Goal: Book appointment/travel/reservation

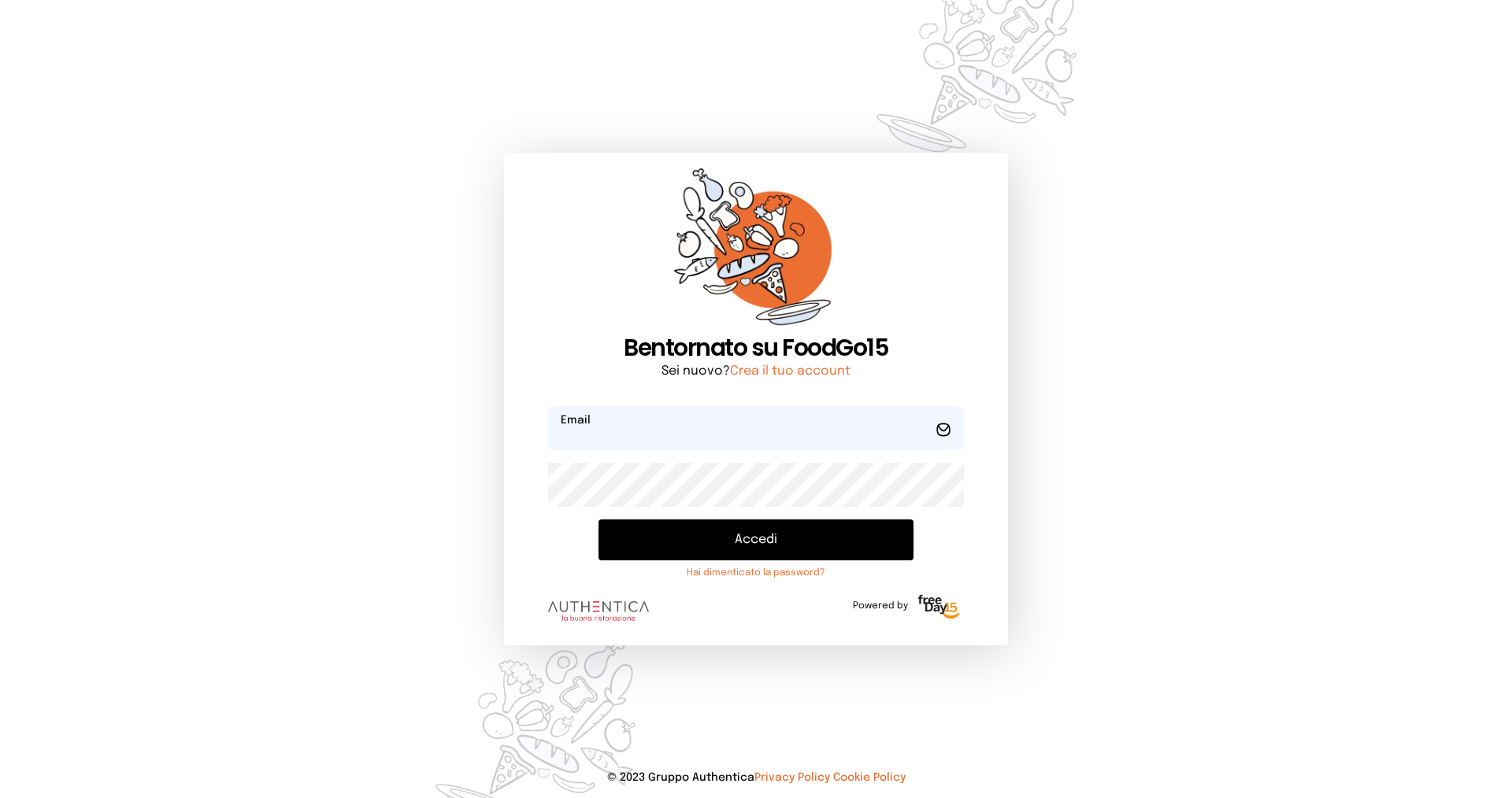
type input "**********"
click at [776, 526] on button "Accedi" at bounding box center [756, 540] width 315 height 41
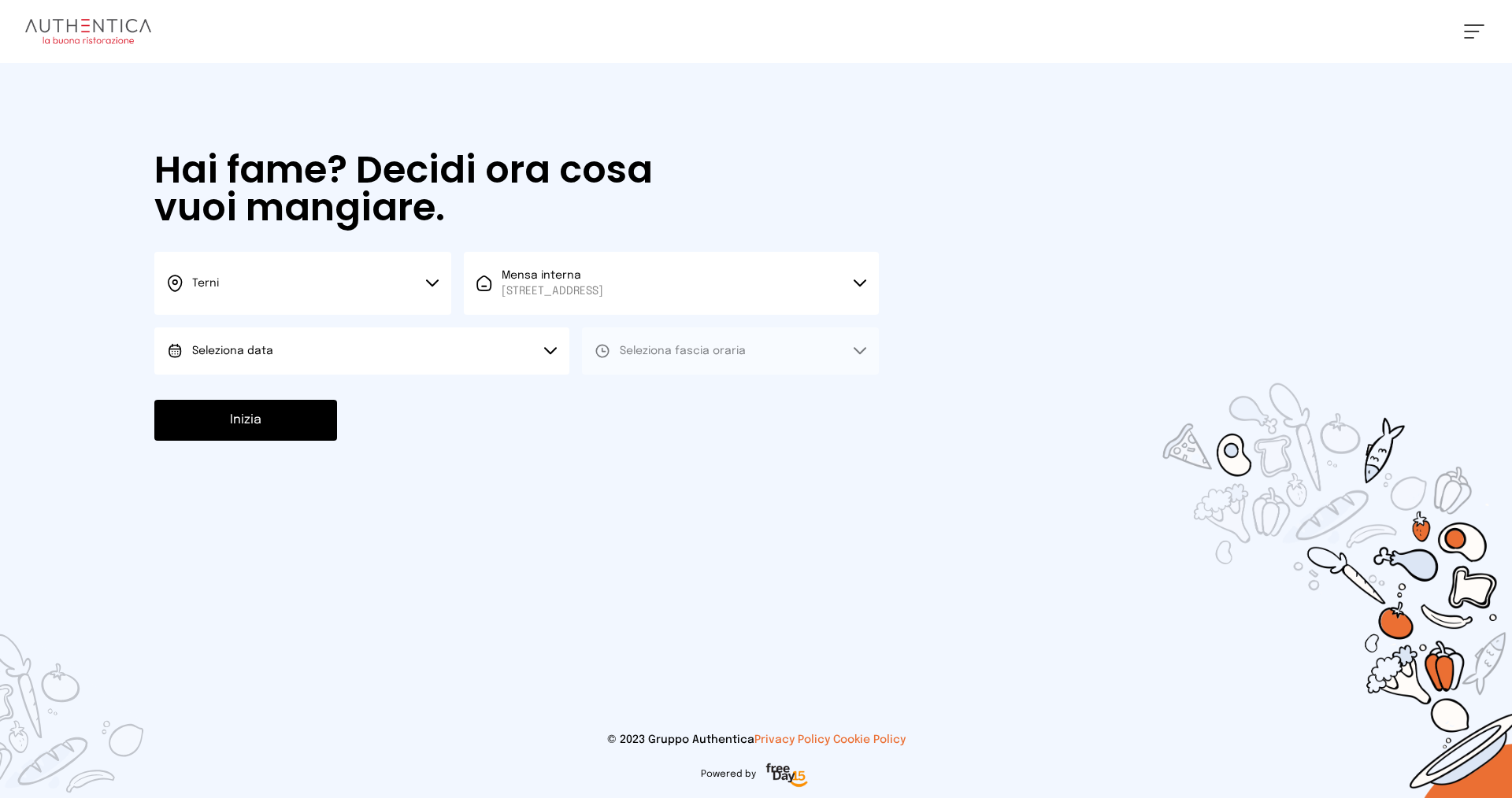
click at [430, 277] on button "Terni" at bounding box center [303, 283] width 297 height 63
click at [295, 338] on li "Terni" at bounding box center [303, 336] width 297 height 43
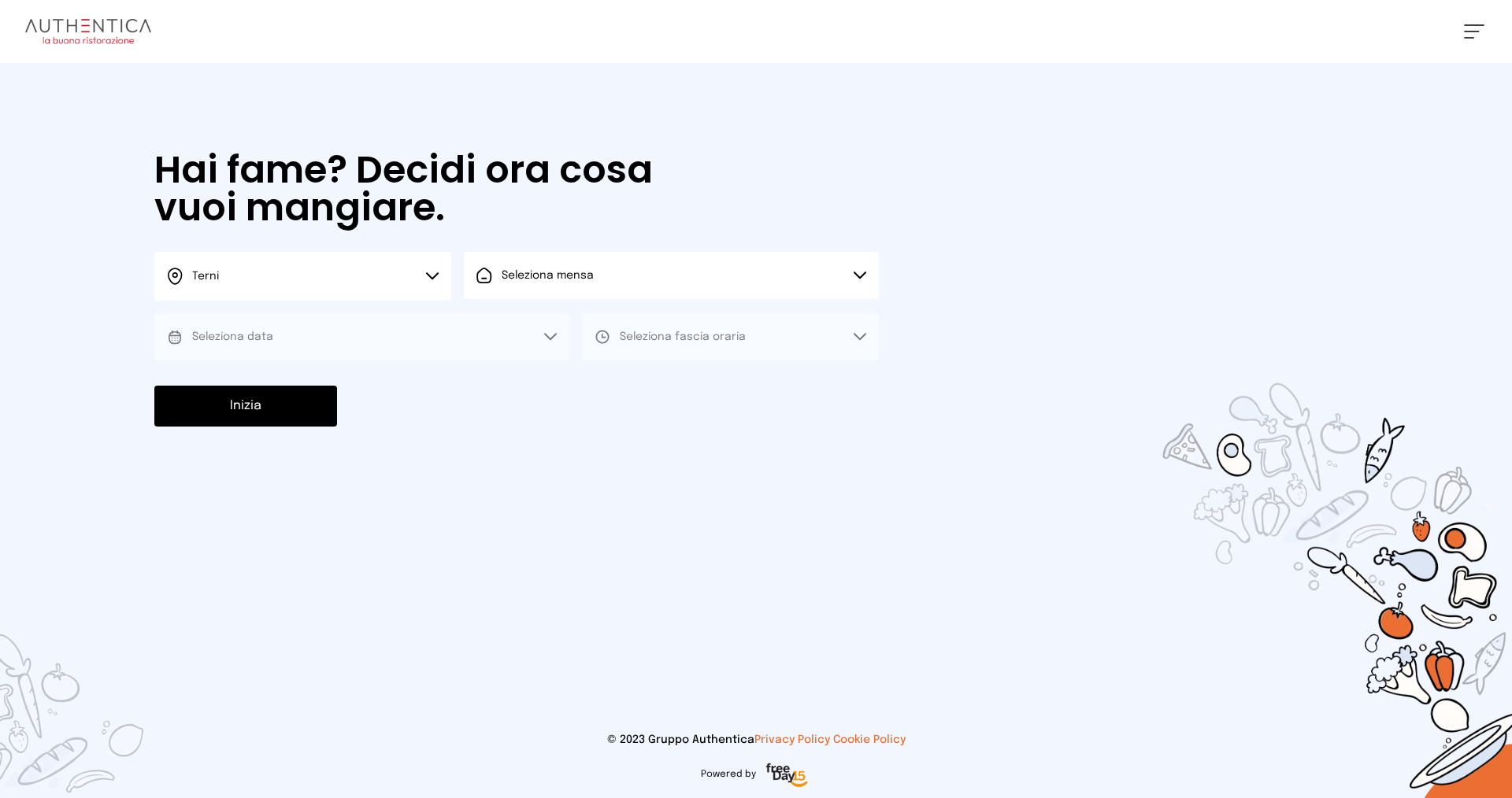
click at [562, 289] on button "Seleziona mensa" at bounding box center [672, 276] width 415 height 48
drag, startPoint x: 535, startPoint y: 329, endPoint x: 520, endPoint y: 332, distance: 15.3
click at [536, 331] on span "[STREET_ADDRESS]" at bounding box center [552, 336] width 101 height 16
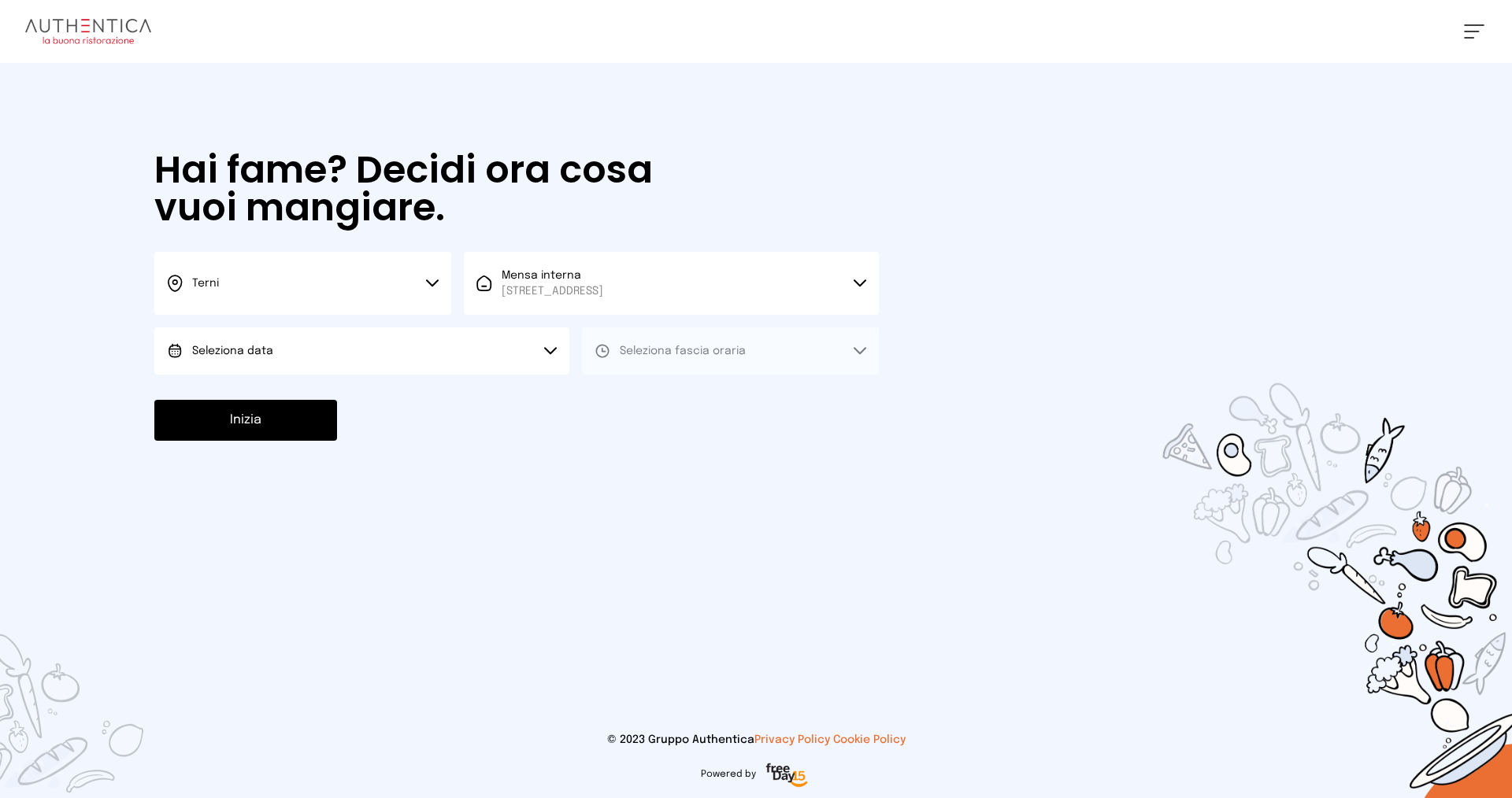
click at [312, 348] on button "Seleziona data" at bounding box center [362, 352] width 415 height 48
click at [280, 393] on li "[DATE], [DATE]" at bounding box center [362, 395] width 415 height 41
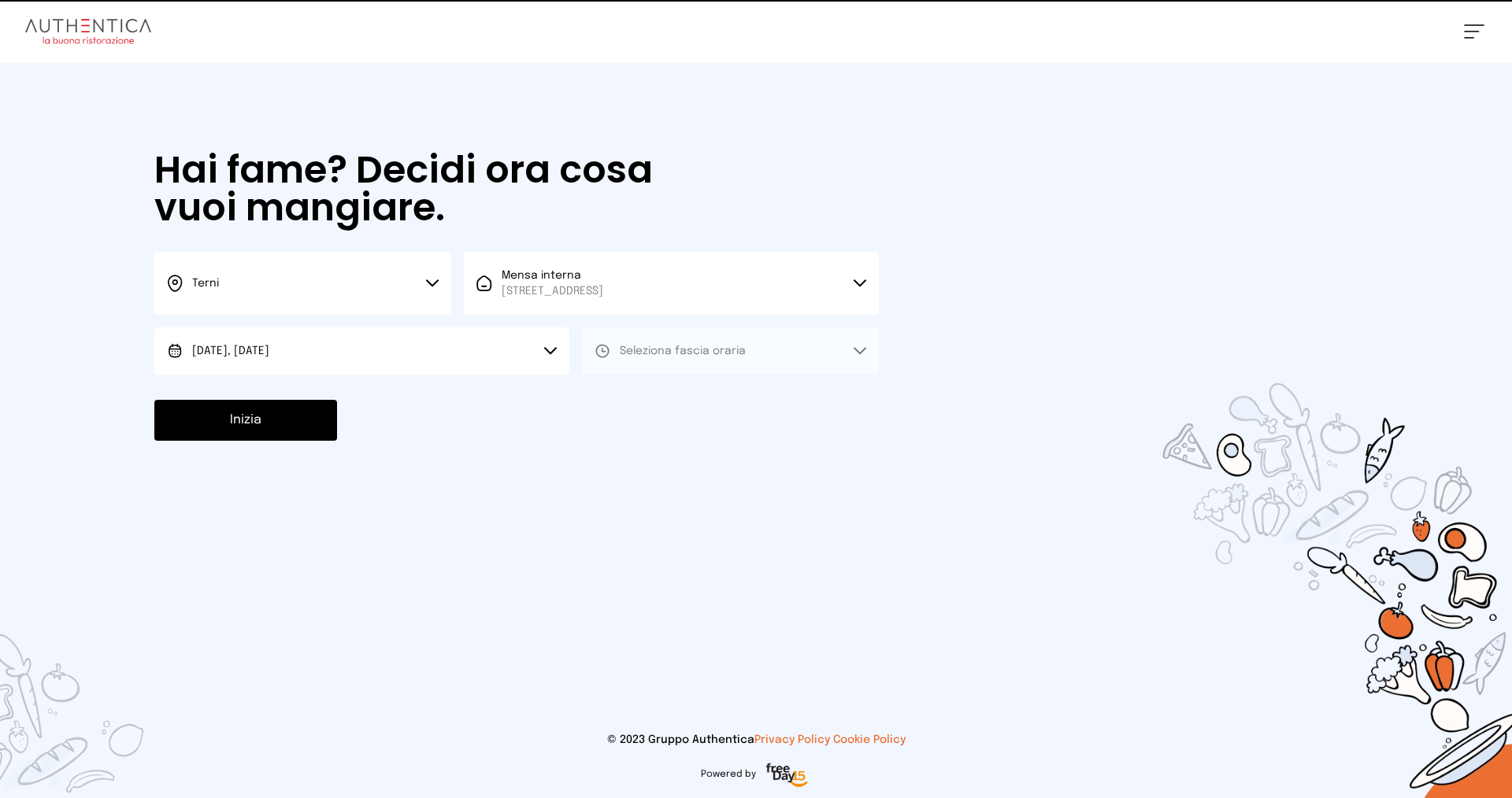
click at [619, 345] on div "Seleziona fascia oraria" at bounding box center [670, 352] width 151 height 16
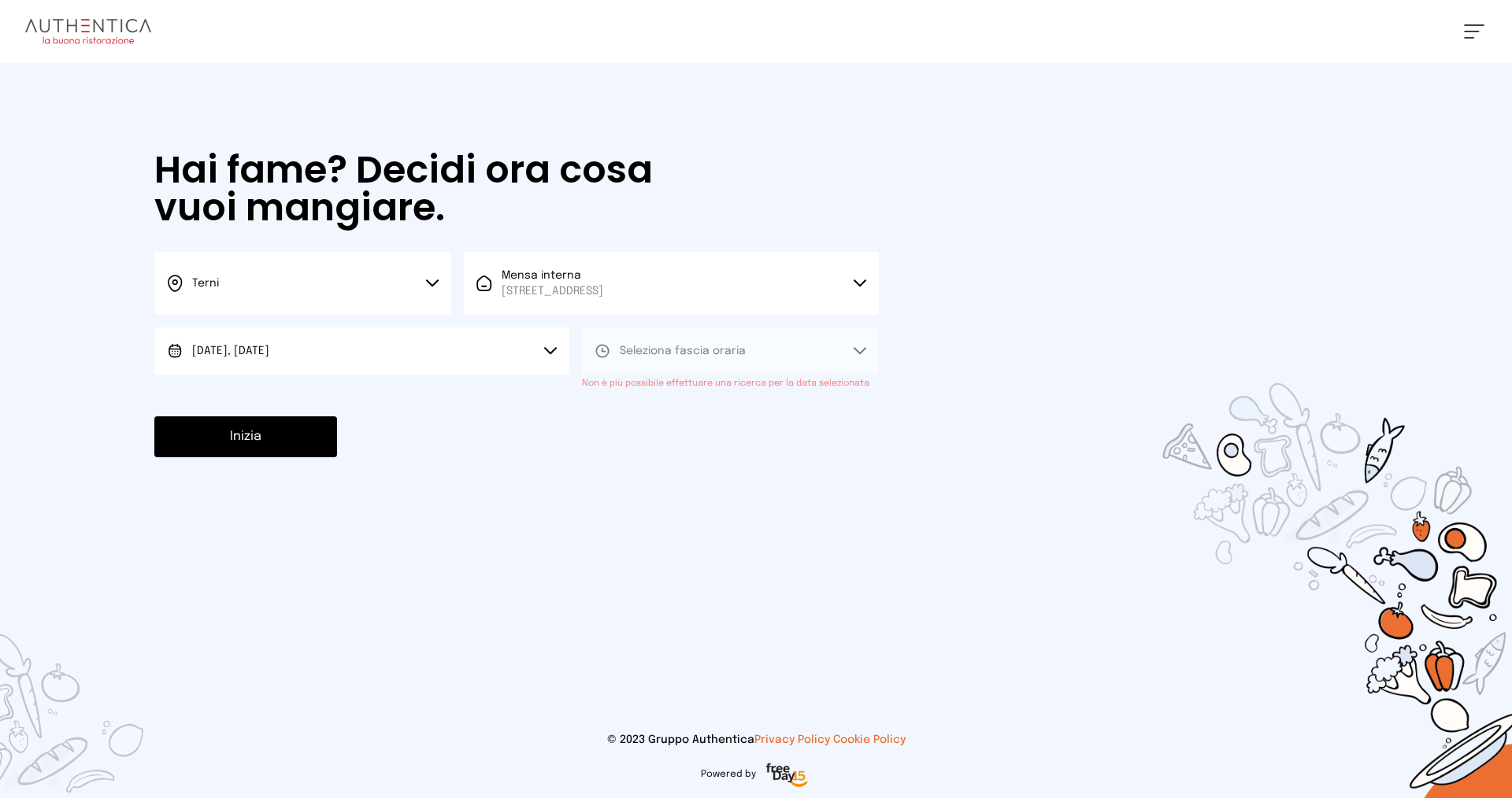
click at [622, 390] on div "Seleziona fascia oraria Non è più possibile effettuare una ricerca per la data …" at bounding box center [730, 359] width 297 height 64
click at [845, 351] on button "Seleziona fascia oraria" at bounding box center [730, 352] width 297 height 48
